Goal: Communication & Community: Connect with others

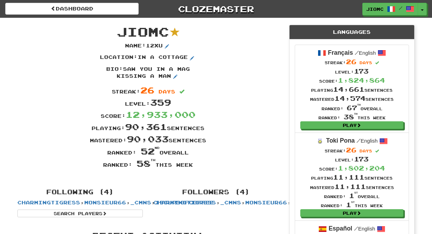
click at [241, 83] on div "Bio : saw you in a mag kissing a man" at bounding box center [148, 74] width 272 height 19
click at [228, 142] on div "Mastered: 90,033 sentences" at bounding box center [148, 139] width 272 height 12
drag, startPoint x: 121, startPoint y: 33, endPoint x: 201, endPoint y: 165, distance: 153.8
click at [201, 165] on div "JioMc Name : 12xu Location : in a cottage Bio : saw you in a mag kissing a man …" at bounding box center [148, 100] width 272 height 164
click at [201, 165] on div "Ranked: 58 th this week" at bounding box center [148, 163] width 272 height 12
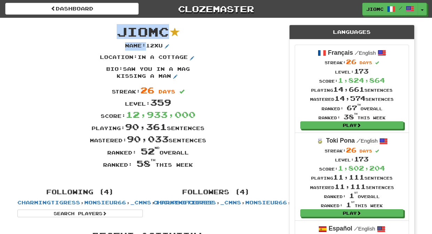
drag, startPoint x: 193, startPoint y: 167, endPoint x: 119, endPoint y: 34, distance: 151.6
click at [119, 34] on div "JioMc Name : 12xu Location : in a cottage Bio : saw you in a mag kissing a man …" at bounding box center [148, 100] width 272 height 164
click at [119, 31] on span "JioMc" at bounding box center [143, 31] width 52 height 15
drag, startPoint x: 120, startPoint y: 30, endPoint x: 192, endPoint y: 163, distance: 151.0
click at [192, 163] on div "JioMc Name : 12xu Location : in a cottage Bio : saw you in a mag kissing a man …" at bounding box center [148, 100] width 272 height 164
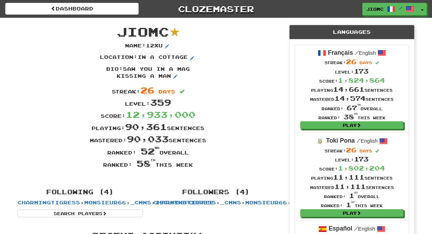
click at [192, 163] on div "Ranked: 58 th this week" at bounding box center [148, 163] width 272 height 12
drag, startPoint x: 120, startPoint y: 31, endPoint x: 204, endPoint y: 168, distance: 160.3
click at [204, 168] on div "JioMc Name : 12xu Location : in a cottage Bio : saw you in a mag kissing a man …" at bounding box center [148, 100] width 272 height 164
click at [204, 166] on div "Ranked: 58 th this week" at bounding box center [148, 163] width 272 height 12
drag, startPoint x: 193, startPoint y: 166, endPoint x: 121, endPoint y: 27, distance: 156.3
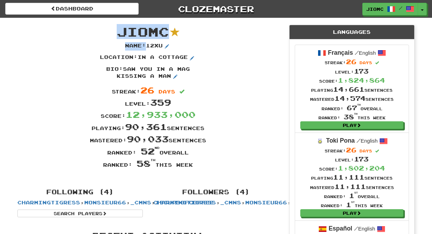
click at [121, 27] on div "JioMc Name : 12xu Location : in a cottage Bio : saw you in a mag kissing a man …" at bounding box center [148, 100] width 272 height 164
click at [121, 30] on span "JioMc" at bounding box center [143, 31] width 52 height 15
drag, startPoint x: 121, startPoint y: 30, endPoint x: 194, endPoint y: 167, distance: 155.0
click at [194, 167] on div "JioMc Name : 12xu Location : in a cottage Bio : saw you in a mag kissing a man …" at bounding box center [148, 100] width 272 height 164
click at [194, 166] on div "Ranked: 58 th this week" at bounding box center [148, 163] width 272 height 12
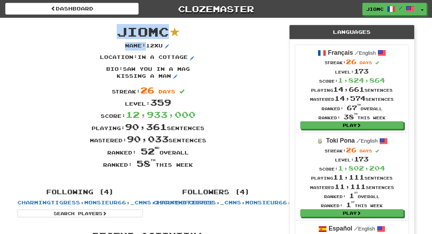
drag, startPoint x: 194, startPoint y: 166, endPoint x: 120, endPoint y: 33, distance: 152.2
click at [120, 33] on div "JioMc Name : 12xu Location : in a cottage Bio : saw you in a mag kissing a man …" at bounding box center [148, 100] width 272 height 164
click at [120, 33] on span "JioMc" at bounding box center [143, 31] width 52 height 15
drag, startPoint x: 120, startPoint y: 31, endPoint x: 193, endPoint y: 164, distance: 151.4
click at [193, 164] on div "JioMc Name : 12xu Location : in a cottage Bio : saw you in a mag kissing a man …" at bounding box center [148, 100] width 272 height 164
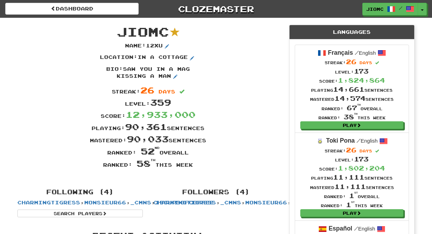
click at [193, 164] on div "Ranked: 58 th this week" at bounding box center [148, 163] width 272 height 12
drag, startPoint x: 194, startPoint y: 166, endPoint x: 118, endPoint y: 34, distance: 152.4
click at [118, 34] on div "JioMc Name : 12xu Location : in a cottage Bio : saw you in a mag kissing a man …" at bounding box center [148, 100] width 272 height 164
click at [120, 33] on span "JioMc" at bounding box center [143, 31] width 52 height 15
drag, startPoint x: 119, startPoint y: 33, endPoint x: 193, endPoint y: 167, distance: 152.3
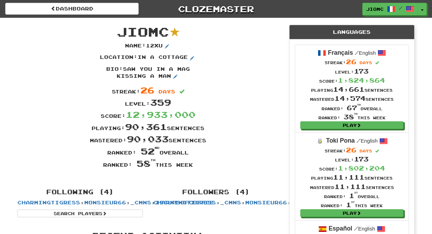
click at [193, 167] on div "JioMc Name : 12xu Location : in a cottage Bio : saw you in a mag kissing a man …" at bounding box center [148, 100] width 272 height 164
click at [194, 167] on div "Ranked: 58 th this week" at bounding box center [148, 163] width 272 height 12
drag, startPoint x: 194, startPoint y: 167, endPoint x: 119, endPoint y: 29, distance: 156.5
click at [119, 29] on div "JioMc Name : 12xu Location : in a cottage Bio : saw you in a mag kissing a man …" at bounding box center [148, 100] width 272 height 164
click at [120, 30] on span "JioMc" at bounding box center [143, 31] width 52 height 15
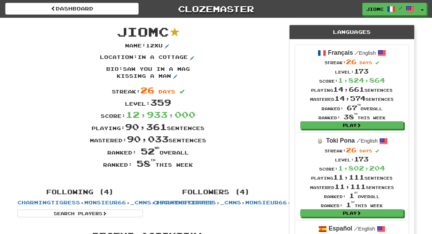
drag, startPoint x: 119, startPoint y: 32, endPoint x: 194, endPoint y: 166, distance: 153.7
click at [194, 166] on div "JioMc Name : 12xu Location : in a cottage Bio : saw you in a mag kissing a man …" at bounding box center [148, 100] width 272 height 164
click at [194, 166] on div "Ranked: 58 th this week" at bounding box center [148, 163] width 272 height 12
drag, startPoint x: 193, startPoint y: 166, endPoint x: 148, endPoint y: 80, distance: 96.6
click at [141, 79] on div "Name : 12xu Location : in a cottage Bio : saw you in a mag kissing a man Streak…" at bounding box center [148, 105] width 272 height 127
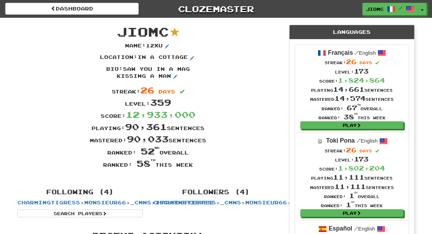
click at [119, 31] on span "JioMc" at bounding box center [143, 31] width 52 height 15
drag, startPoint x: 120, startPoint y: 31, endPoint x: 193, endPoint y: 166, distance: 154.0
click at [193, 166] on div "JioMc Name : 12xu Location : in a cottage Bio : saw you in a mag kissing a man …" at bounding box center [148, 100] width 272 height 164
click at [193, 166] on div "Ranked: 58 th this week" at bounding box center [148, 163] width 272 height 12
drag, startPoint x: 193, startPoint y: 166, endPoint x: 119, endPoint y: 31, distance: 153.7
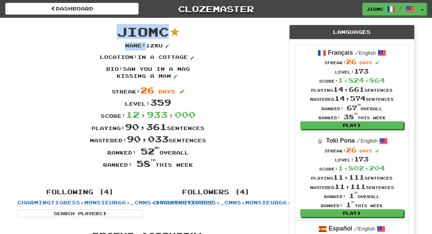
click at [119, 31] on div "JioMc Name : 12xu Location : in a cottage Bio : saw you in a mag kissing a man …" at bounding box center [148, 100] width 272 height 164
click at [120, 31] on span "JioMc" at bounding box center [143, 31] width 52 height 15
drag, startPoint x: 120, startPoint y: 29, endPoint x: 193, endPoint y: 166, distance: 154.9
click at [193, 166] on div "JioMc Name : 12xu Location : in a cottage Bio : saw you in a mag kissing a man …" at bounding box center [148, 100] width 272 height 164
click at [194, 166] on div "Ranked: 58 th this week" at bounding box center [148, 163] width 272 height 12
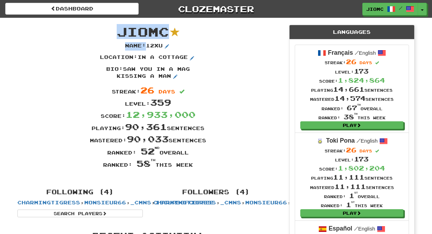
drag, startPoint x: 194, startPoint y: 167, endPoint x: 121, endPoint y: 33, distance: 152.2
click at [121, 33] on div "JioMc Name : 12xu Location : in a cottage Bio : saw you in a mag kissing a man …" at bounding box center [148, 100] width 272 height 164
click at [121, 33] on span "JioMc" at bounding box center [143, 31] width 52 height 15
drag, startPoint x: 120, startPoint y: 32, endPoint x: 194, endPoint y: 167, distance: 153.7
click at [193, 164] on div "JioMc Name : 12xu Location : in a cottage Bio : saw you in a mag kissing a man …" at bounding box center [148, 100] width 272 height 164
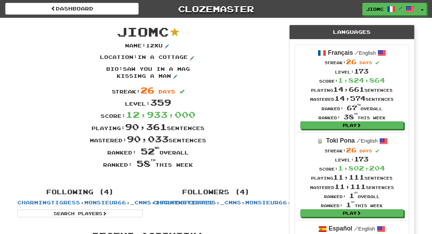
click at [194, 167] on div "Ranked: 58 th this week" at bounding box center [148, 163] width 272 height 12
drag, startPoint x: 194, startPoint y: 167, endPoint x: 118, endPoint y: 30, distance: 156.4
click at [118, 30] on div "JioMc Name : 12xu Location : in a cottage Bio : saw you in a mag kissing a man …" at bounding box center [148, 100] width 272 height 164
click at [119, 30] on span "JioMc" at bounding box center [143, 31] width 52 height 15
drag, startPoint x: 119, startPoint y: 30, endPoint x: 192, endPoint y: 165, distance: 153.3
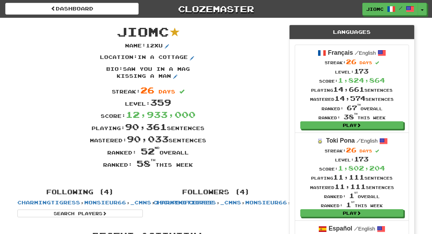
click at [192, 165] on div "JioMc Name : 12xu Location : in a cottage Bio : saw you in a mag kissing a man …" at bounding box center [148, 100] width 272 height 164
click at [193, 165] on div "Ranked: 58 th this week" at bounding box center [148, 163] width 272 height 12
drag, startPoint x: 193, startPoint y: 165, endPoint x: 119, endPoint y: 28, distance: 156.0
click at [119, 28] on div "JioMc Name : 12xu Location : in a cottage Bio : saw you in a mag kissing a man …" at bounding box center [148, 100] width 272 height 164
click at [119, 29] on span "JioMc" at bounding box center [143, 31] width 52 height 15
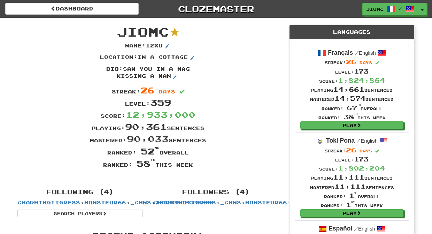
drag, startPoint x: 119, startPoint y: 29, endPoint x: 199, endPoint y: 164, distance: 156.8
click at [201, 167] on div "JioMc Name : 12xu Location : in a cottage Bio : saw you in a mag kissing a man …" at bounding box center [148, 100] width 272 height 164
click at [194, 163] on div "Ranked: 58 th this week" at bounding box center [148, 163] width 272 height 12
drag, startPoint x: 194, startPoint y: 165, endPoint x: 119, endPoint y: 30, distance: 154.2
click at [119, 30] on div "JioMc Name : 12xu Location : in a cottage Bio : saw you in a mag kissing a man …" at bounding box center [148, 100] width 272 height 164
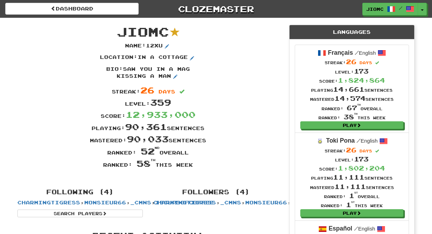
click at [118, 30] on span "JioMc" at bounding box center [143, 31] width 52 height 15
drag, startPoint x: 120, startPoint y: 29, endPoint x: 193, endPoint y: 165, distance: 154.1
click at [193, 165] on div "JioMc Name : 12xu Location : in a cottage Bio : saw you in a mag kissing a man …" at bounding box center [148, 100] width 272 height 164
click at [193, 165] on div "Ranked: 58 th this week" at bounding box center [148, 163] width 272 height 12
drag, startPoint x: 194, startPoint y: 165, endPoint x: 120, endPoint y: 30, distance: 154.2
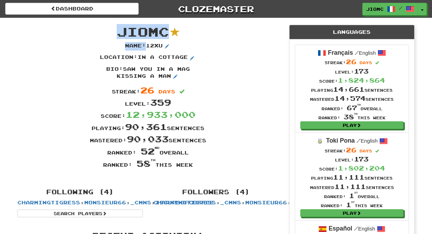
click at [120, 30] on div "JioMc Name : 12xu Location : in a cottage Bio : saw you in a mag kissing a man …" at bounding box center [148, 100] width 272 height 164
click at [120, 30] on span "JioMc" at bounding box center [143, 31] width 52 height 15
drag, startPoint x: 120, startPoint y: 30, endPoint x: 194, endPoint y: 165, distance: 154.0
click at [194, 165] on div "JioMc Name : 12xu Location : in a cottage Bio : saw you in a mag kissing a man …" at bounding box center [148, 100] width 272 height 164
click at [194, 165] on div "Ranked: 58 th this week" at bounding box center [148, 163] width 272 height 12
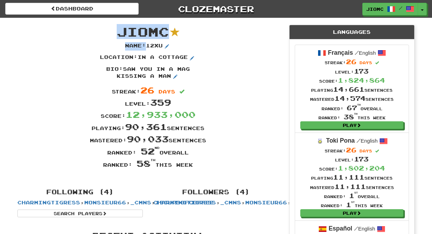
drag, startPoint x: 193, startPoint y: 165, endPoint x: 120, endPoint y: 30, distance: 154.0
click at [120, 30] on div "JioMc Name : 12xu Location : in a cottage Bio : saw you in a mag kissing a man …" at bounding box center [148, 100] width 272 height 164
click at [120, 30] on span "JioMc" at bounding box center [143, 31] width 52 height 15
drag, startPoint x: 120, startPoint y: 30, endPoint x: 194, endPoint y: 167, distance: 154.9
click at [194, 167] on div "JioMc Name : 12xu Location : in a cottage Bio : saw you in a mag kissing a man …" at bounding box center [148, 100] width 272 height 164
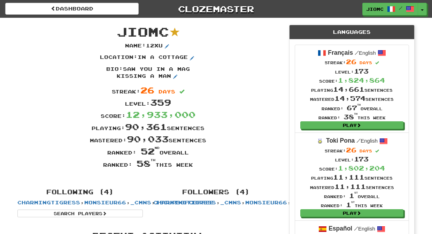
click at [194, 167] on div "Ranked: 58 th this week" at bounding box center [148, 163] width 272 height 12
drag, startPoint x: 194, startPoint y: 167, endPoint x: 117, endPoint y: 37, distance: 151.2
click at [117, 37] on div "JioMc Name : 12xu Location : in a cottage Bio : saw you in a mag kissing a man …" at bounding box center [148, 100] width 272 height 164
click at [117, 37] on span "JioMc" at bounding box center [143, 31] width 52 height 15
drag, startPoint x: 118, startPoint y: 34, endPoint x: 193, endPoint y: 168, distance: 154.1
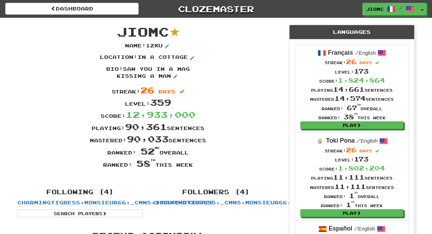
click at [193, 168] on div "JioMc Name : 12xu Location : in a cottage Bio : saw you in a mag kissing a man …" at bounding box center [148, 100] width 272 height 164
click at [194, 168] on div "Ranked: 58 th this week" at bounding box center [148, 163] width 272 height 12
drag, startPoint x: 119, startPoint y: 30, endPoint x: 193, endPoint y: 165, distance: 153.8
click at [193, 165] on div "JioMc Name : 12xu Location : in a cottage Bio : saw you in a mag kissing a man …" at bounding box center [148, 100] width 272 height 164
click at [193, 165] on div "Ranked: 58 th this week" at bounding box center [148, 163] width 272 height 12
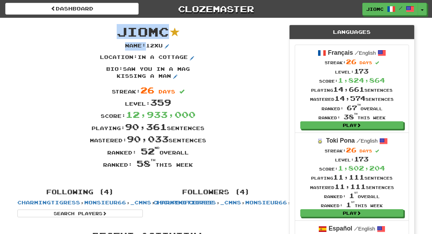
drag, startPoint x: 193, startPoint y: 165, endPoint x: 119, endPoint y: 33, distance: 151.6
click at [119, 33] on div "JioMc Name : 12xu Location : in a cottage Bio : saw you in a mag kissing a man …" at bounding box center [148, 100] width 272 height 164
click at [119, 33] on span "JioMc" at bounding box center [143, 31] width 52 height 15
drag, startPoint x: 120, startPoint y: 30, endPoint x: 193, endPoint y: 165, distance: 153.7
click at [193, 165] on div "JioMc Name : 12xu Location : in a cottage Bio : saw you in a mag kissing a man …" at bounding box center [148, 100] width 272 height 164
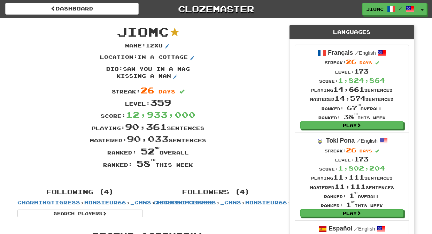
click at [193, 165] on div "Ranked: 58 th this week" at bounding box center [148, 163] width 272 height 12
drag, startPoint x: 194, startPoint y: 165, endPoint x: 119, endPoint y: 30, distance: 154.7
click at [119, 30] on div "JioMc Name : 12xu Location : in a cottage Bio : saw you in a mag kissing a man …" at bounding box center [148, 100] width 272 height 164
click at [119, 30] on span "JioMc" at bounding box center [143, 31] width 52 height 15
